Goal: Check status: Check status

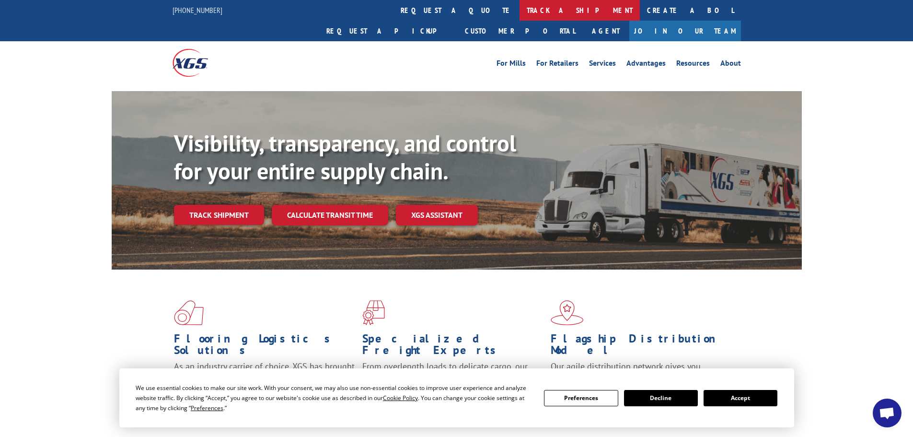
click at [520, 10] on link "track a shipment" at bounding box center [580, 10] width 120 height 21
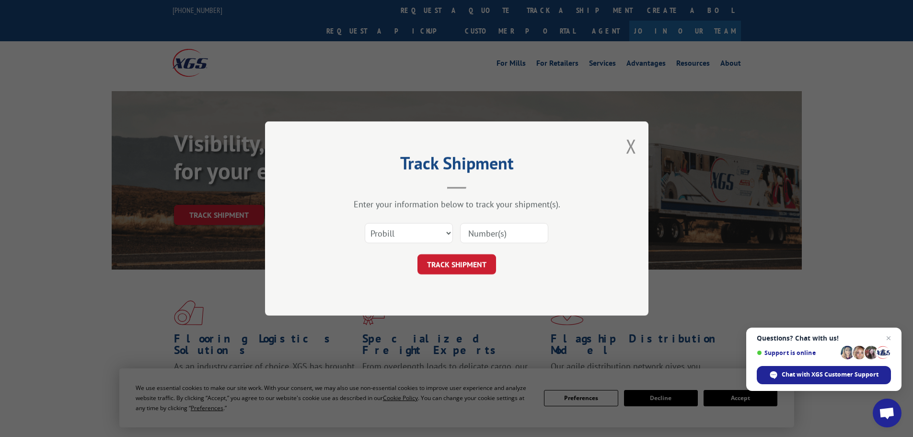
paste input "00106367380766534591"
type input "00106367380766534591"
click at [451, 263] on button "TRACK SHIPMENT" at bounding box center [457, 264] width 79 height 20
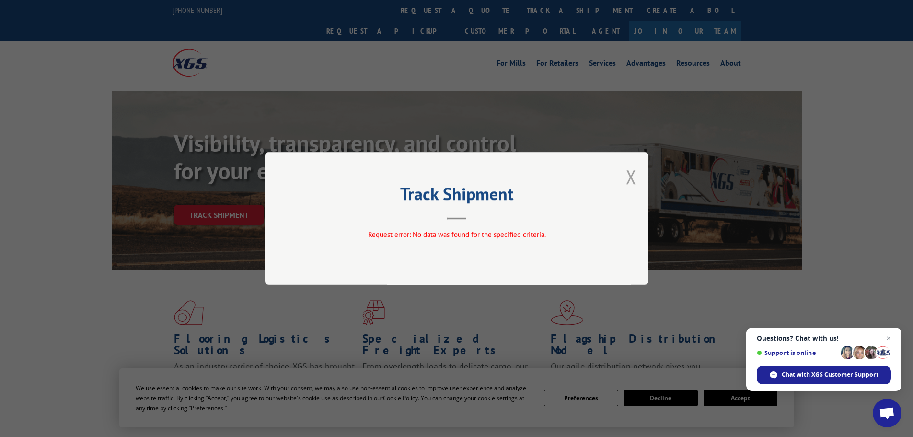
click at [633, 177] on button "Close modal" at bounding box center [631, 176] width 11 height 25
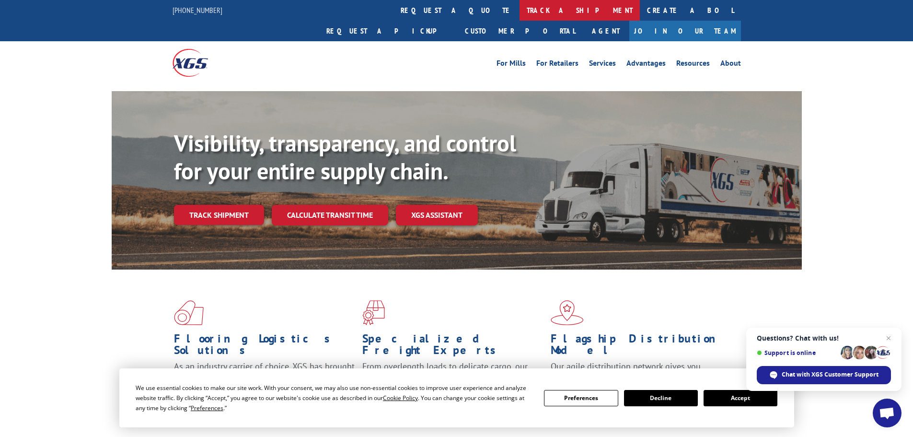
click at [520, 4] on link "track a shipment" at bounding box center [580, 10] width 120 height 21
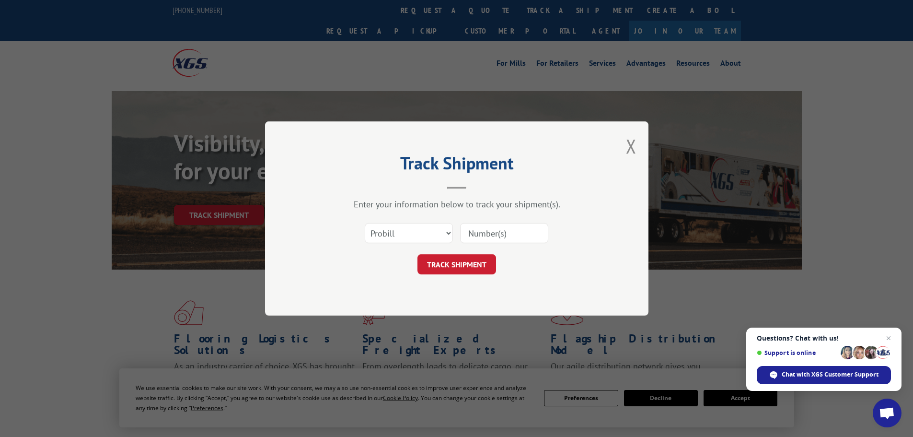
paste input "556910651"
type input "556910651"
click at [449, 264] on button "TRACK SHIPMENT" at bounding box center [457, 264] width 79 height 20
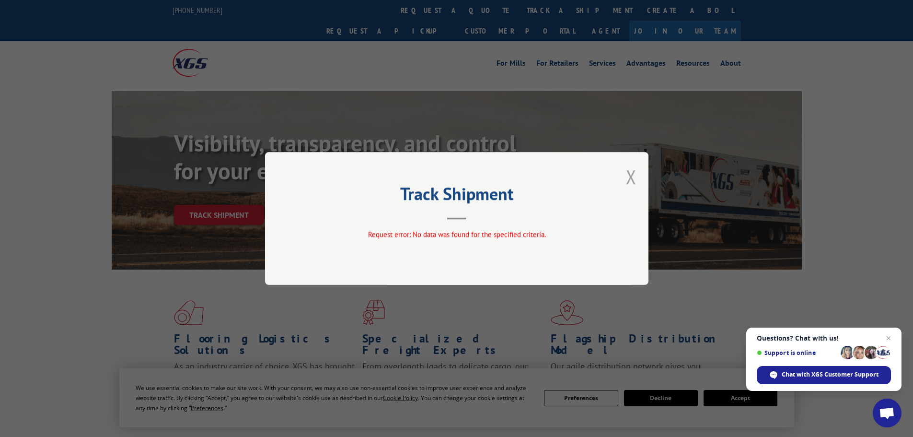
click at [632, 175] on button "Close modal" at bounding box center [631, 176] width 11 height 25
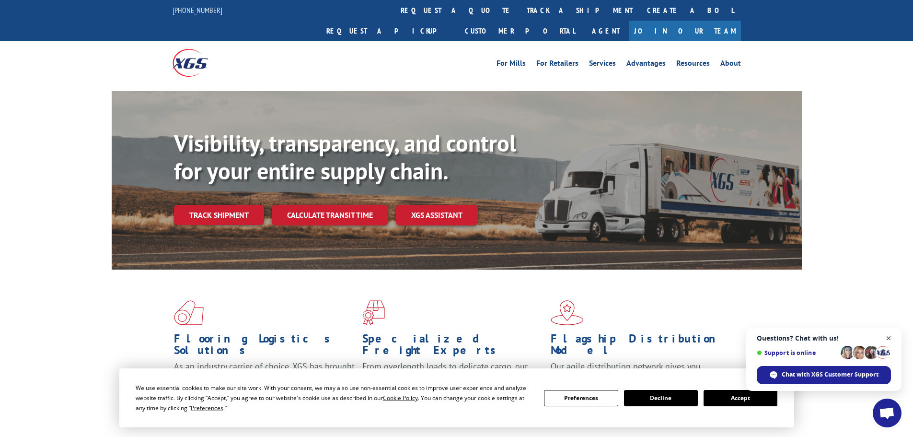
click at [888, 338] on span "Close chat" at bounding box center [889, 338] width 12 height 12
